Goal: Information Seeking & Learning: Find contact information

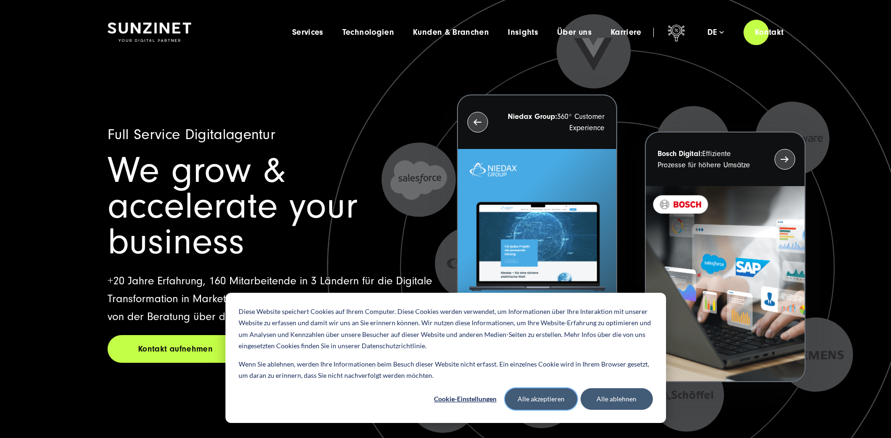
click at [554, 391] on button "Alle akzeptieren" at bounding box center [541, 399] width 72 height 22
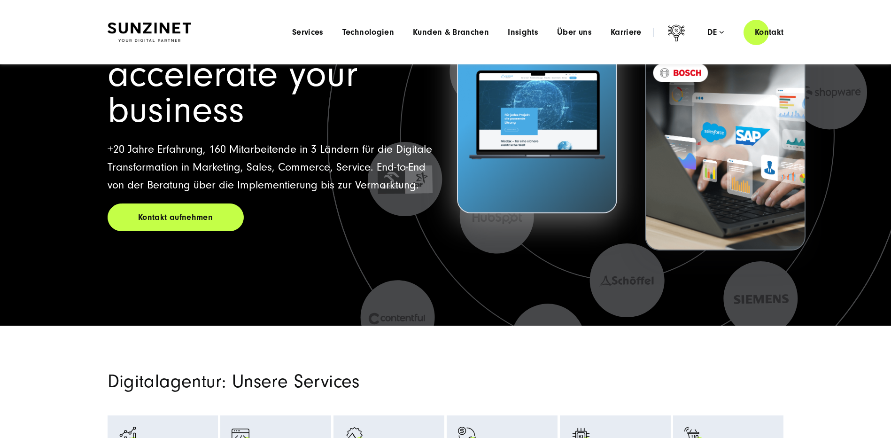
scroll to position [47, 0]
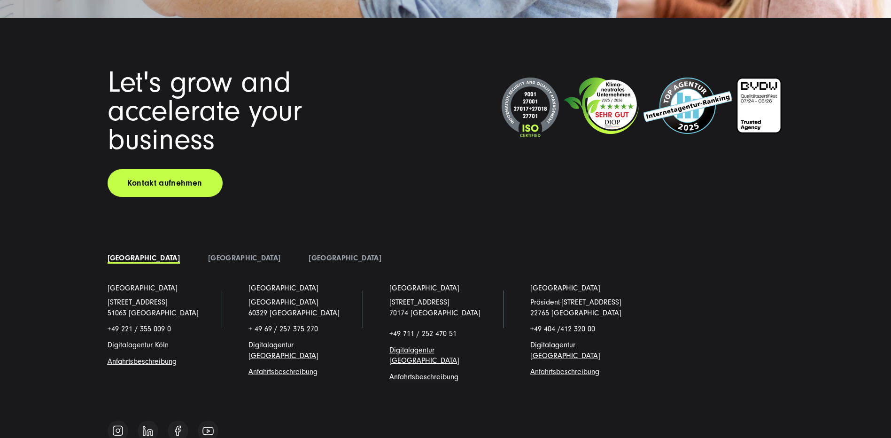
scroll to position [7254, 0]
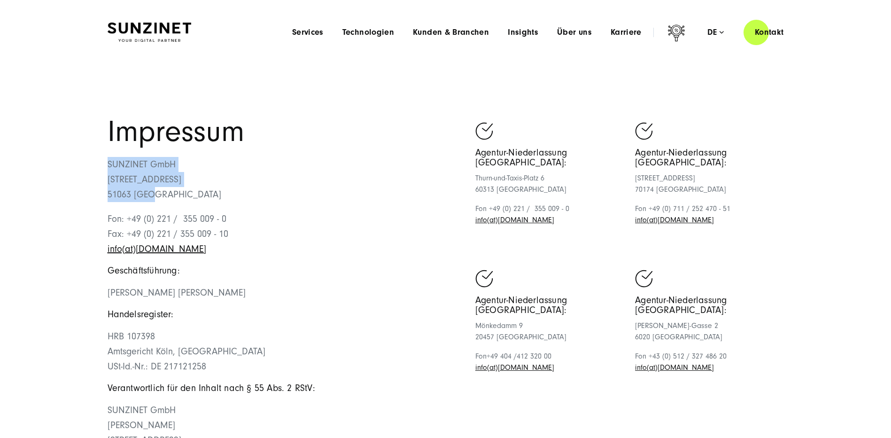
drag, startPoint x: 109, startPoint y: 164, endPoint x: 160, endPoint y: 193, distance: 58.7
click at [160, 193] on p "SUNZINET GmbH Schanzenstraße 23 51063 Köln" at bounding box center [277, 179] width 338 height 45
copy p "SUNZINET GmbH Schanzenstraße 23 51063 Köln"
